Goal: Task Accomplishment & Management: Check status

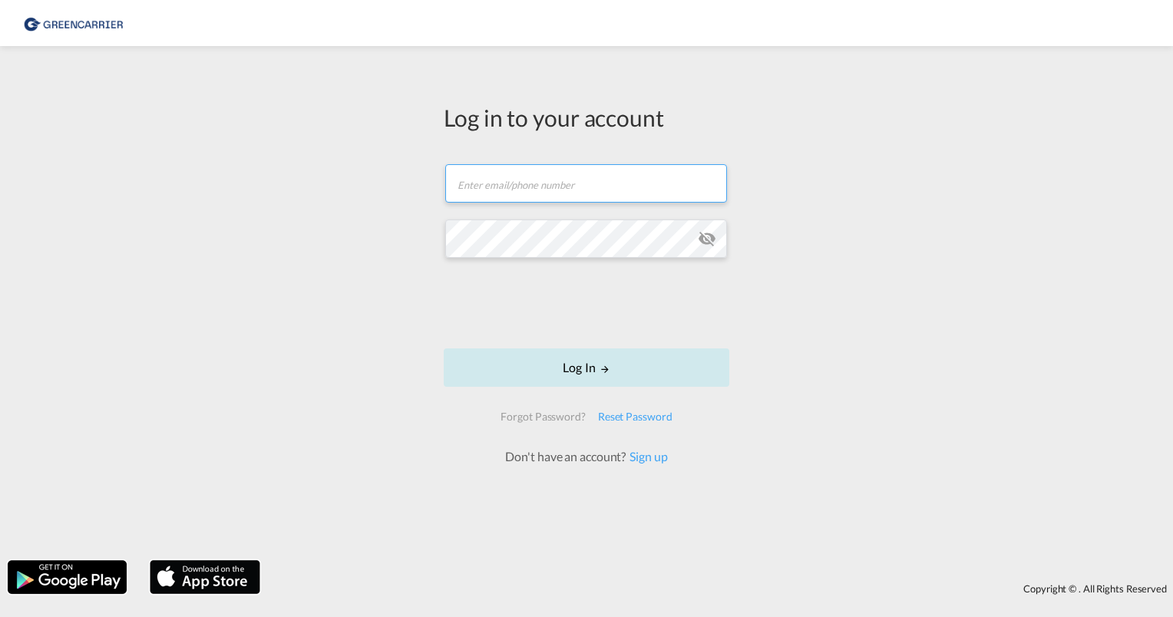
type input "[PERSON_NAME][EMAIL_ADDRESS][PERSON_NAME][DOMAIN_NAME]"
click at [573, 367] on button "Log In" at bounding box center [587, 368] width 286 height 38
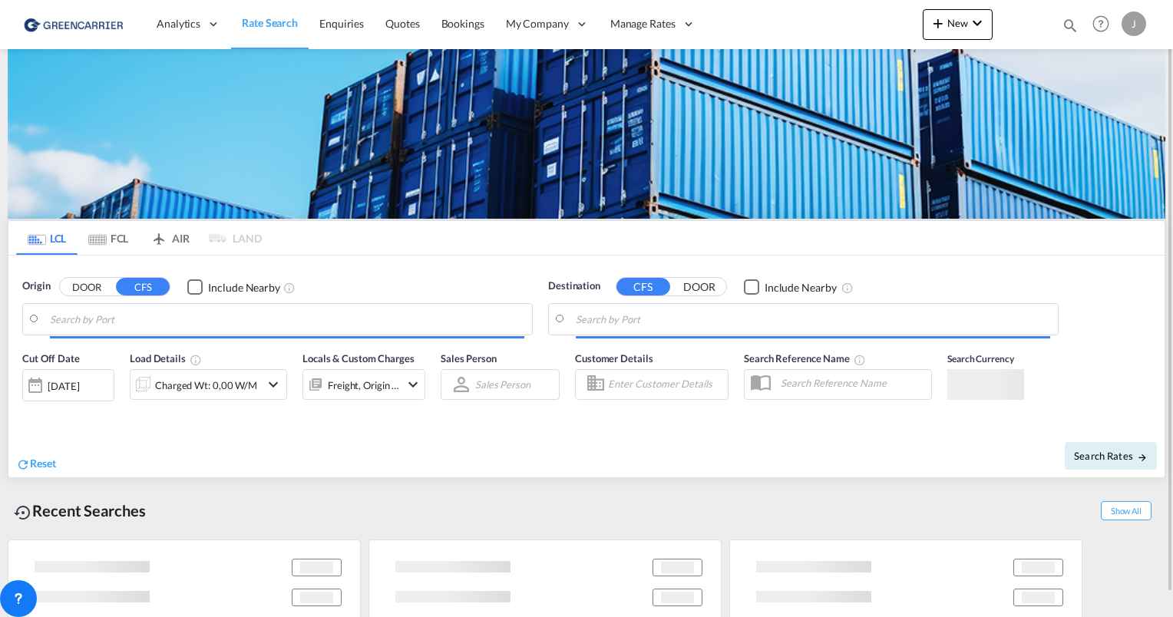
type input "[GEOGRAPHIC_DATA], [GEOGRAPHIC_DATA]"
type input "[GEOGRAPHIC_DATA], SH, CNSHA"
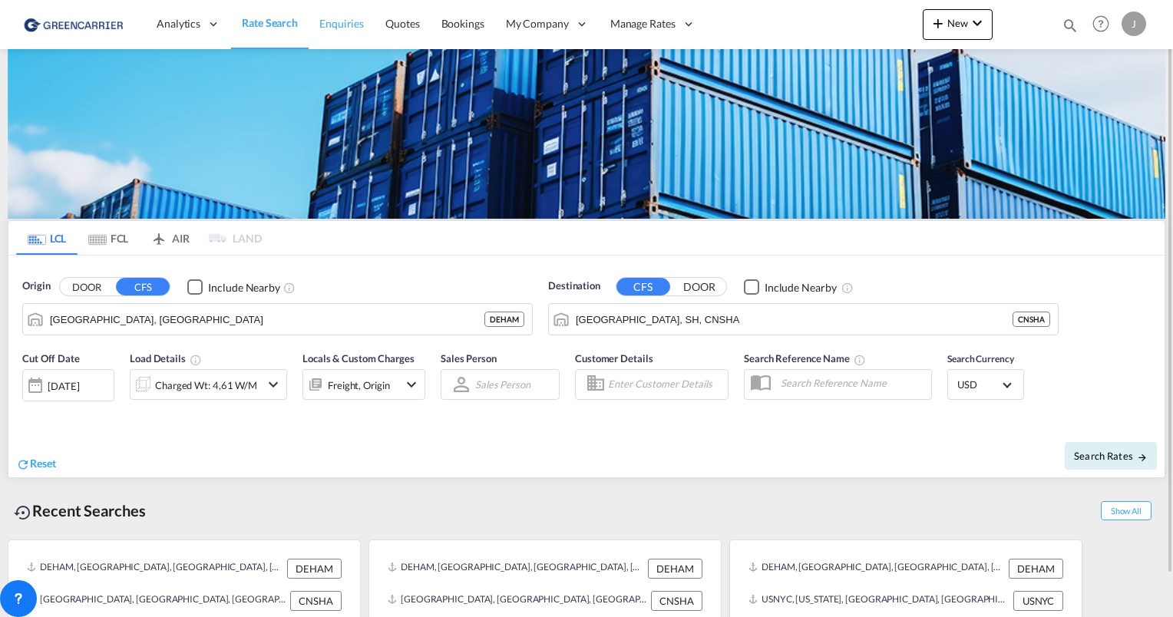
click at [338, 29] on span "Enquiries" at bounding box center [341, 23] width 45 height 13
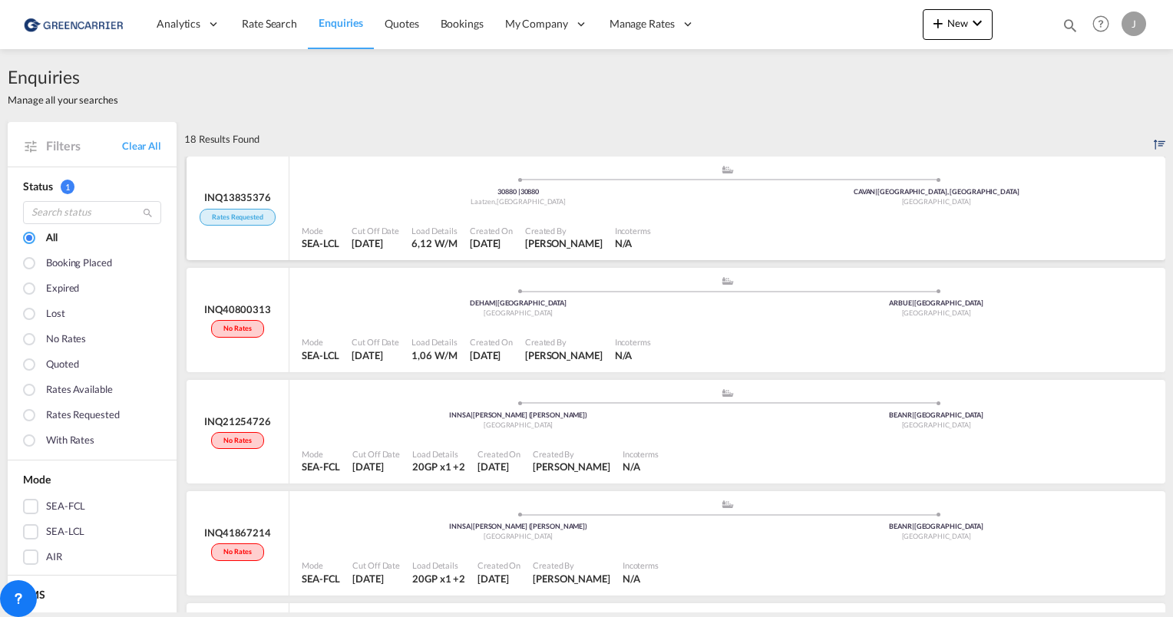
click at [564, 240] on span "[PERSON_NAME]" at bounding box center [564, 243] width 78 height 12
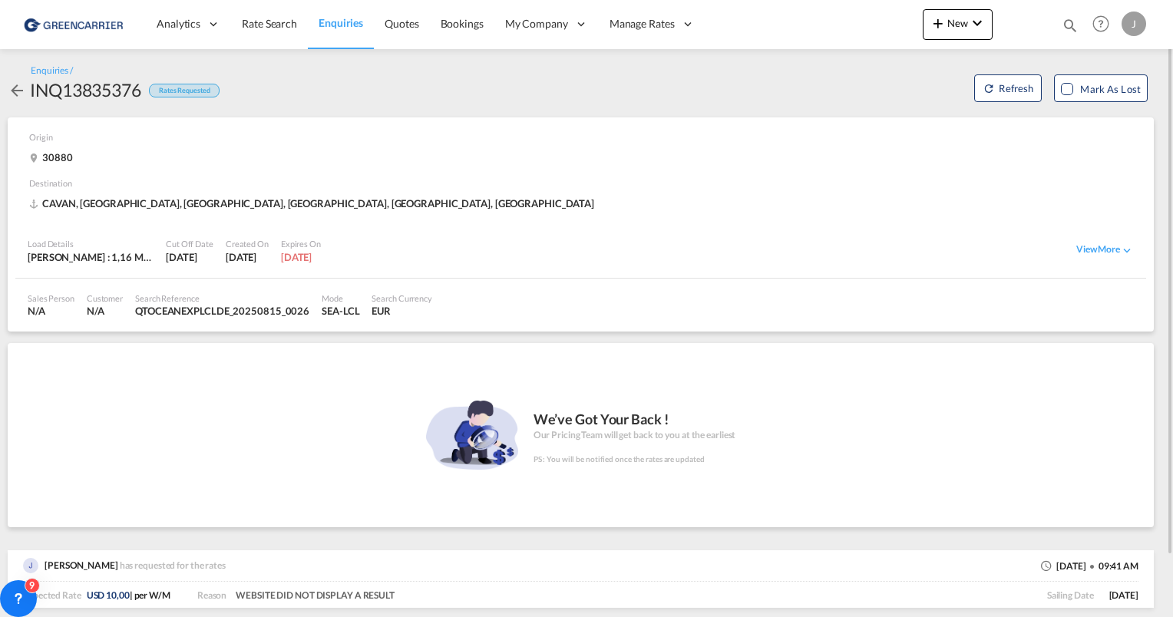
scroll to position [68, 0]
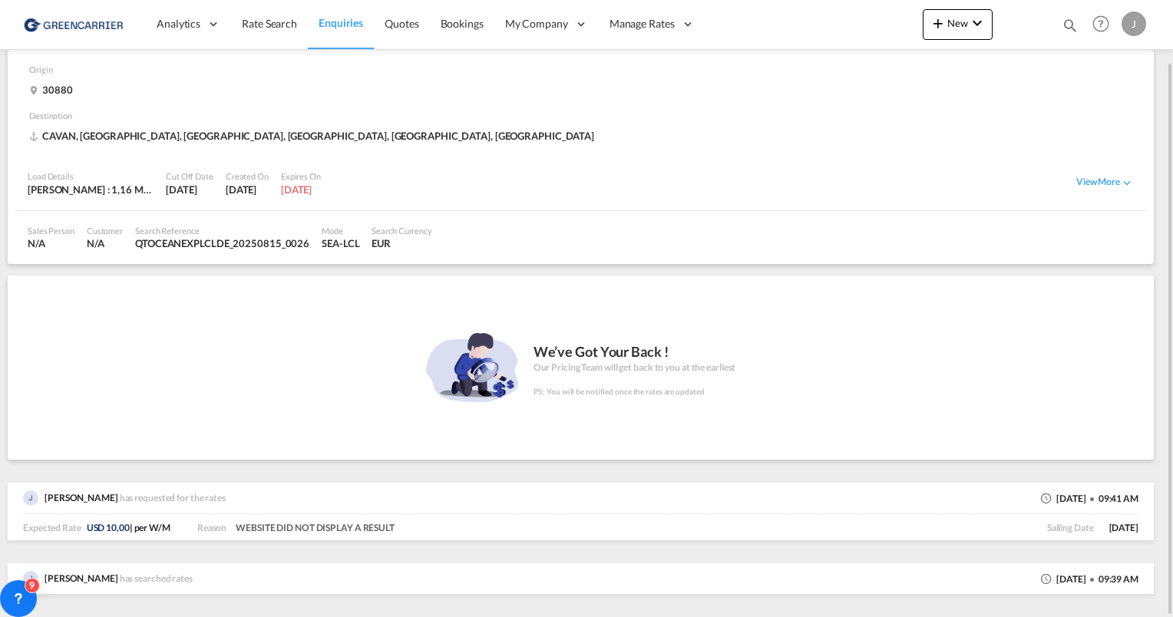
drag, startPoint x: 117, startPoint y: 499, endPoint x: 46, endPoint y: 497, distance: 70.7
click at [46, 497] on span "[PERSON_NAME]" at bounding box center [82, 498] width 74 height 12
copy span "[PERSON_NAME]"
click at [495, 188] on div "View More" at bounding box center [733, 183] width 813 height 38
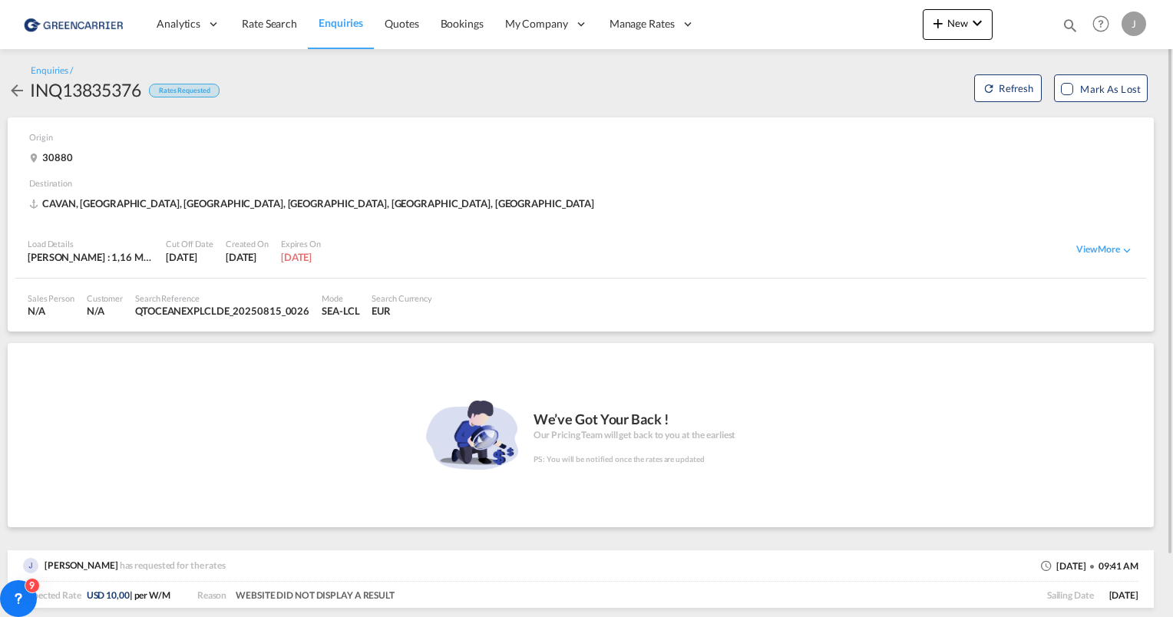
drag, startPoint x: 134, startPoint y: 309, endPoint x: 303, endPoint y: 312, distance: 168.9
click at [303, 312] on div "QTOCEANEXPLCLDE_20250815_0026" at bounding box center [222, 311] width 174 height 14
copy div "QTOCEANEXPLCLDE_20250815_0026"
click at [14, 86] on md-icon "icon-arrow-left" at bounding box center [17, 90] width 18 height 18
